Goal: Find contact information: Find contact information

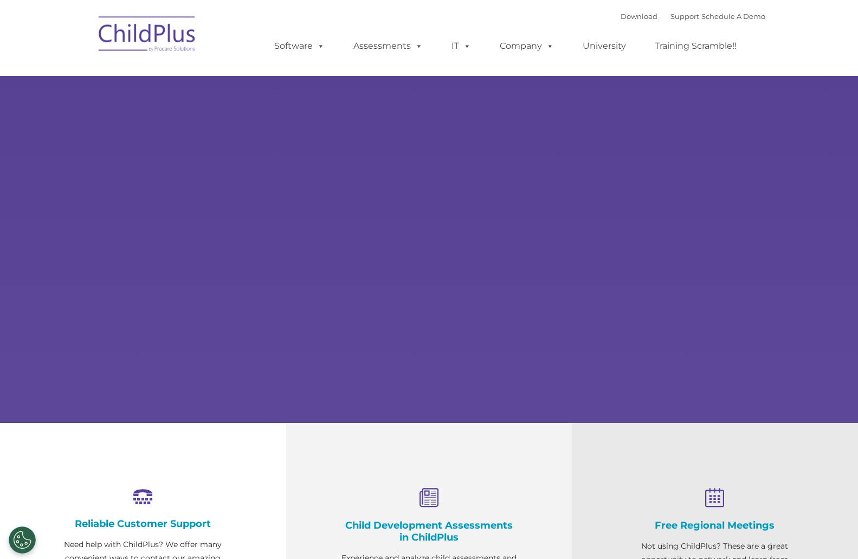
select select "MEDIUM"
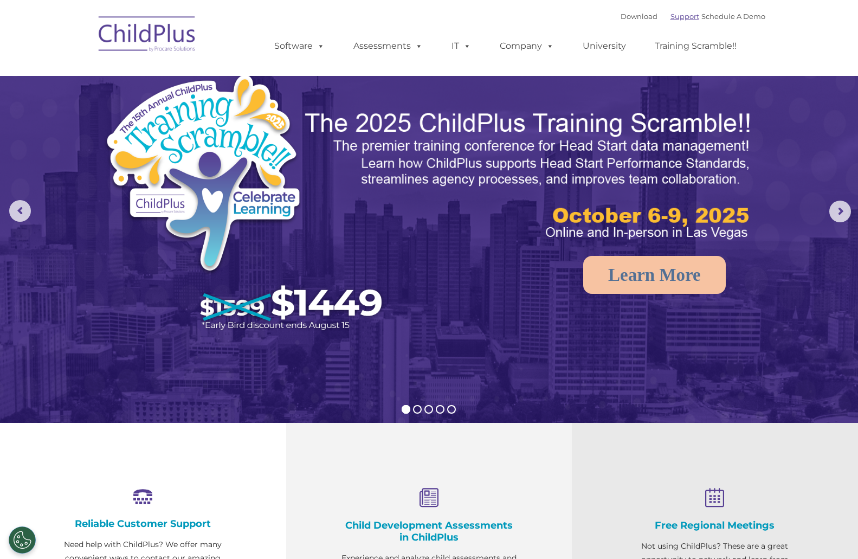
click at [674, 16] on link "Support" at bounding box center [685, 16] width 29 height 9
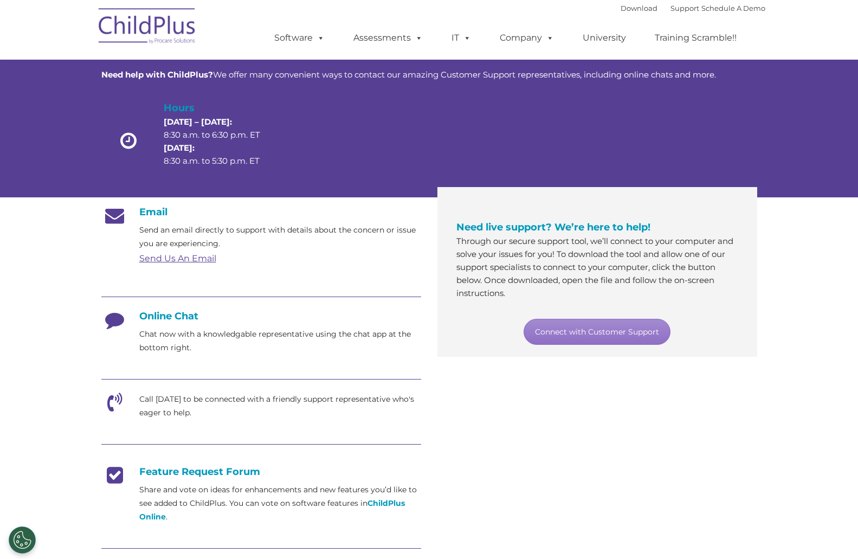
scroll to position [54, 0]
click at [587, 327] on link "Connect with Customer Support" at bounding box center [597, 331] width 147 height 26
